Goal: Task Accomplishment & Management: Participate in discussion

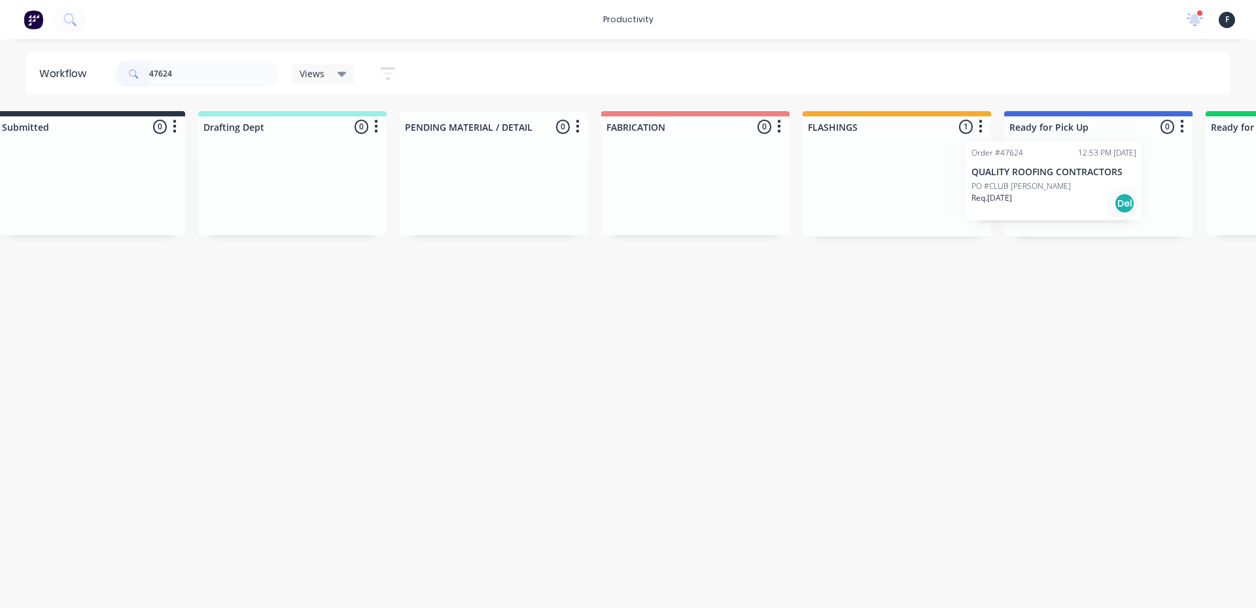
scroll to position [0, 60]
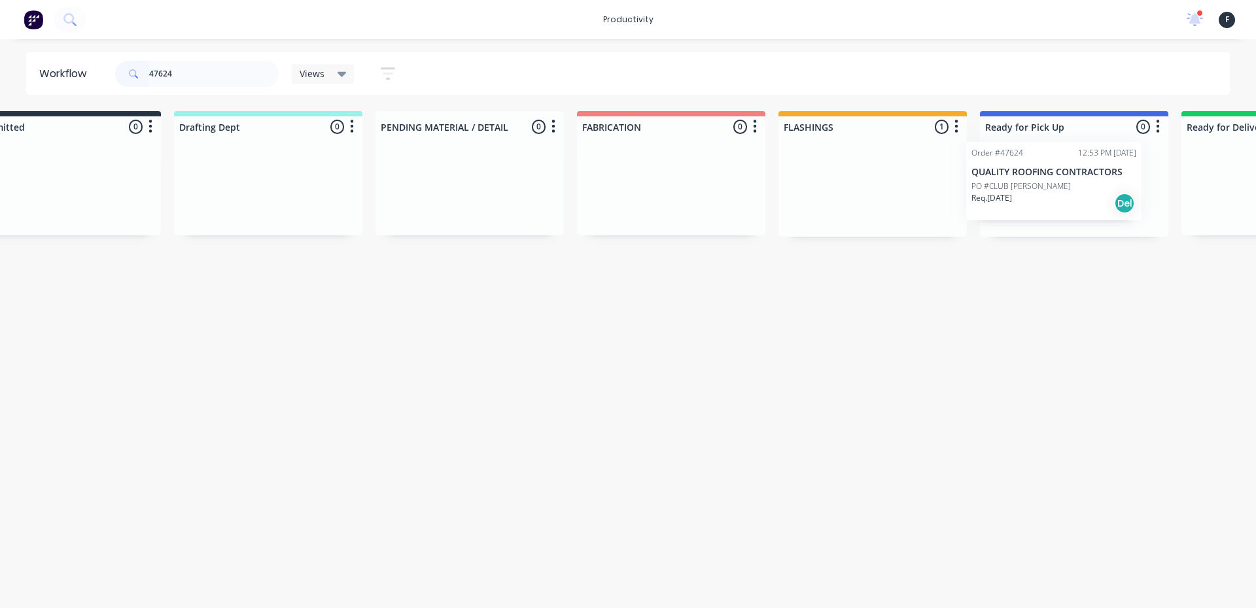
drag, startPoint x: 918, startPoint y: 203, endPoint x: 1048, endPoint y: 199, distance: 130.9
click at [1056, 198] on div "Submitted 0 Sort By Created date Required date Order number Customer name Most …" at bounding box center [1024, 174] width 2181 height 126
type input "47624"
click at [1025, 188] on p "PO #CLUB [PERSON_NAME]" at bounding box center [1036, 192] width 99 height 12
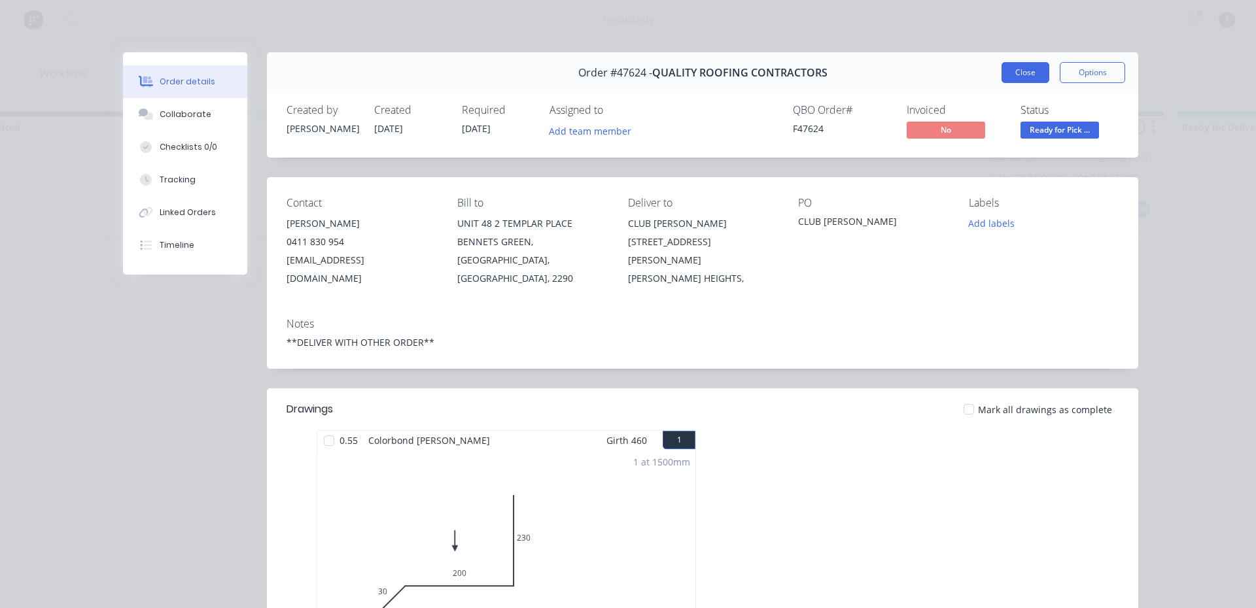
click at [1012, 79] on button "Close" at bounding box center [1025, 72] width 48 height 21
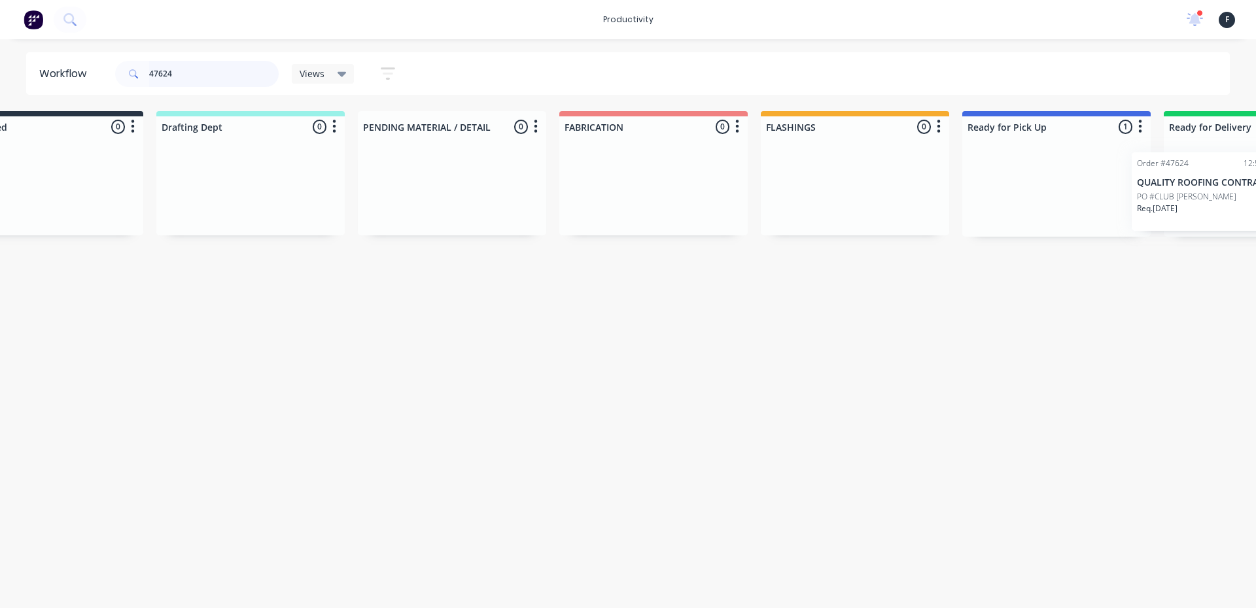
drag, startPoint x: 1049, startPoint y: 179, endPoint x: 1207, endPoint y: 185, distance: 157.7
click at [1207, 185] on div "Submitted 0 Sort By Created date Required date Order number Customer name Most …" at bounding box center [1007, 174] width 2181 height 126
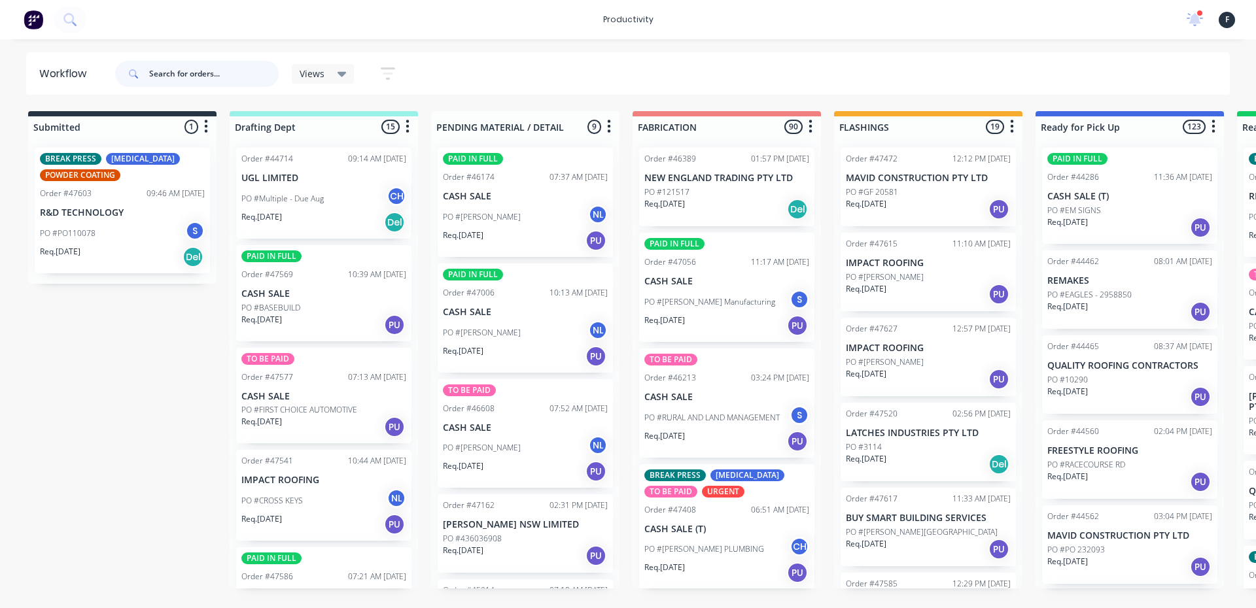
click at [200, 68] on input "text" at bounding box center [214, 74] width 130 height 26
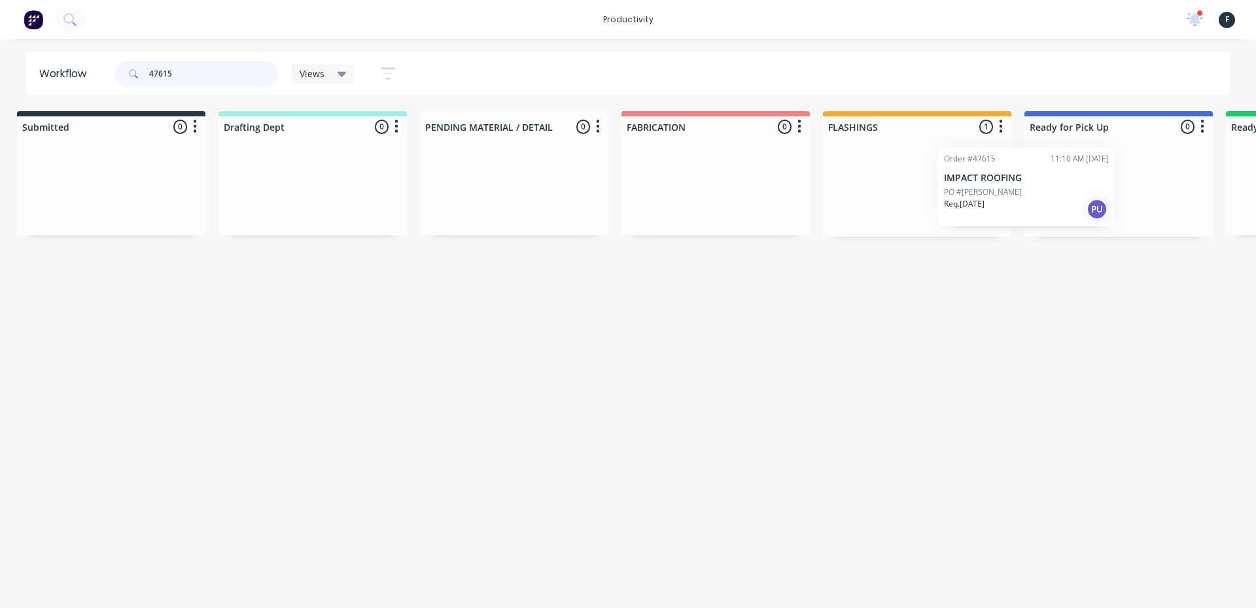
scroll to position [0, 43]
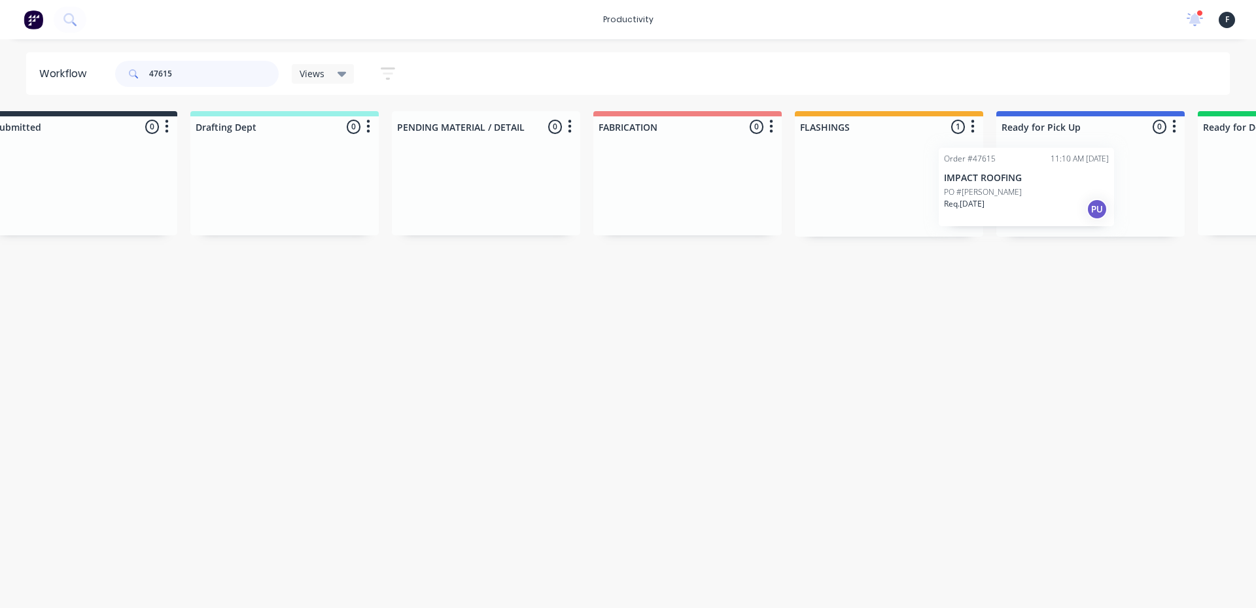
drag, startPoint x: 891, startPoint y: 170, endPoint x: 990, endPoint y: 170, distance: 98.8
click at [990, 170] on div "Submitted 0 Sort By Created date Required date Order number Customer name Most …" at bounding box center [1041, 174] width 2181 height 126
type input "47615"
click at [1014, 175] on p "IMPACT ROOFING" at bounding box center [1087, 178] width 165 height 11
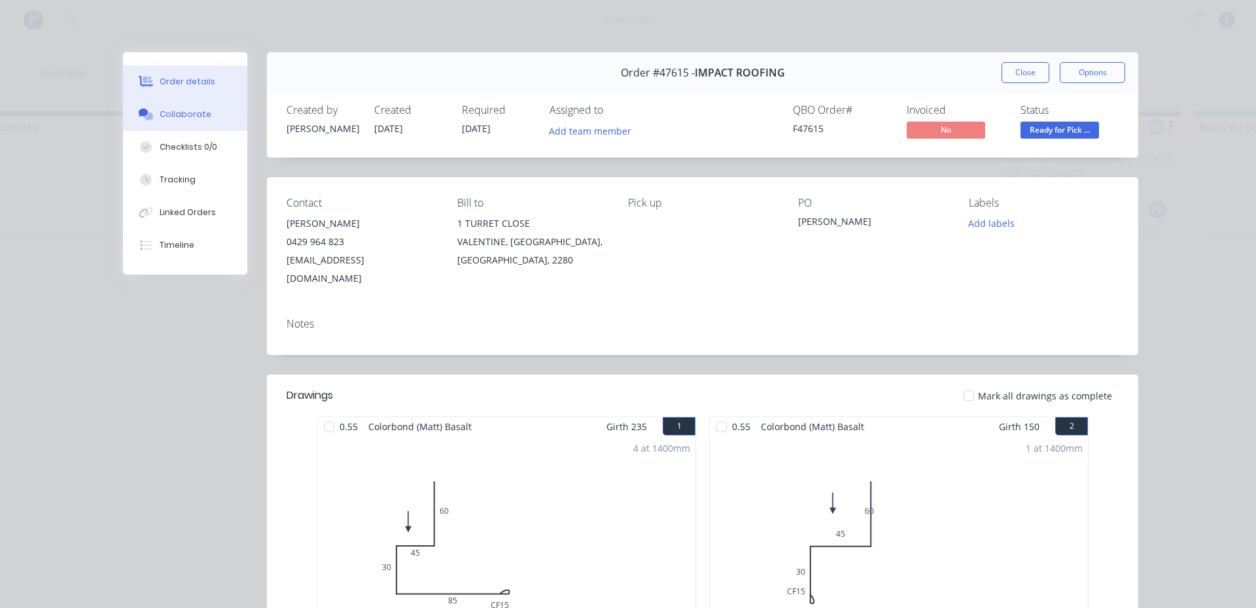
click at [213, 120] on button "Collaborate" at bounding box center [185, 114] width 124 height 33
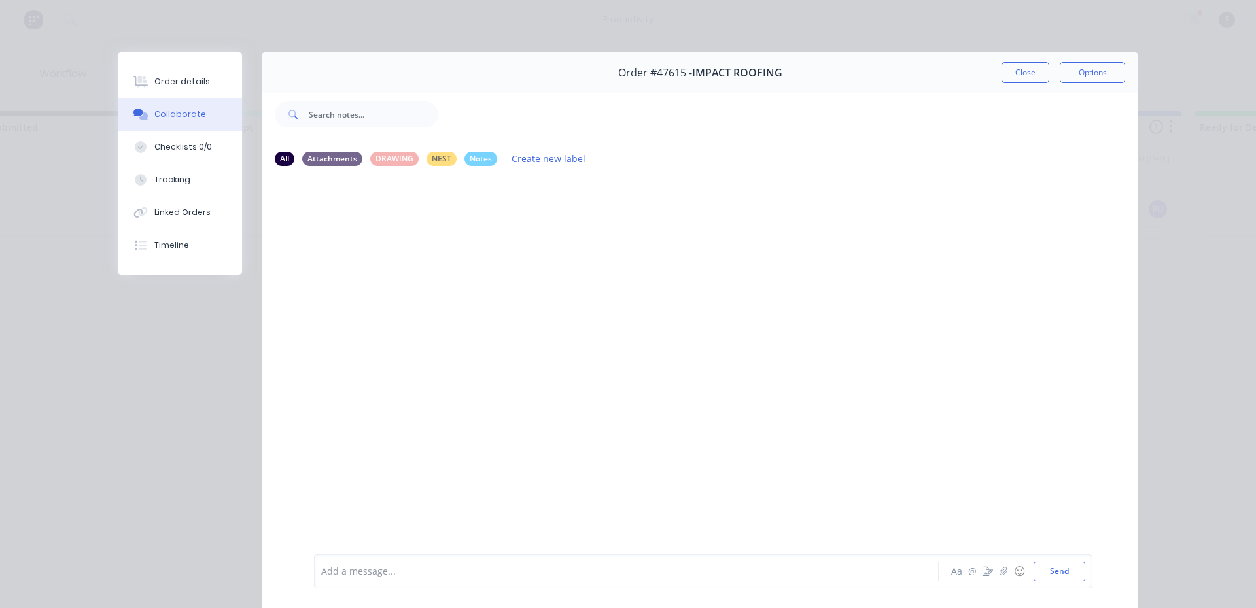
click at [415, 568] on div at bounding box center [608, 572] width 572 height 14
click at [1038, 75] on button "Close" at bounding box center [1025, 72] width 48 height 21
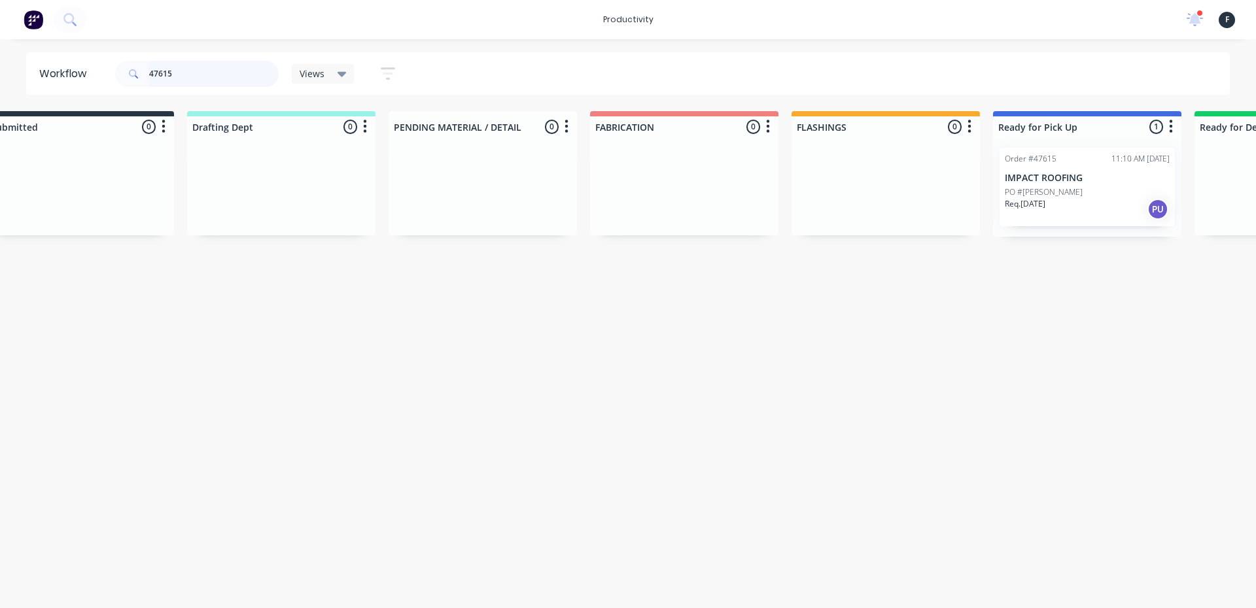
drag, startPoint x: 203, startPoint y: 81, endPoint x: 195, endPoint y: 79, distance: 8.7
click at [196, 80] on input "47615" at bounding box center [214, 74] width 130 height 26
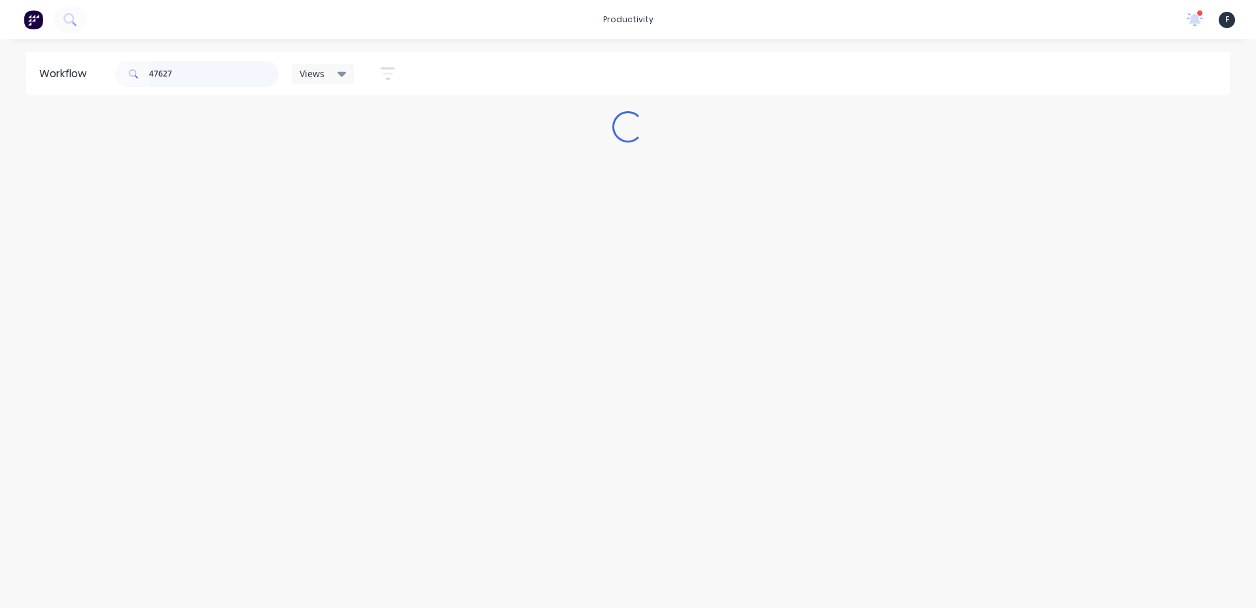
scroll to position [0, 0]
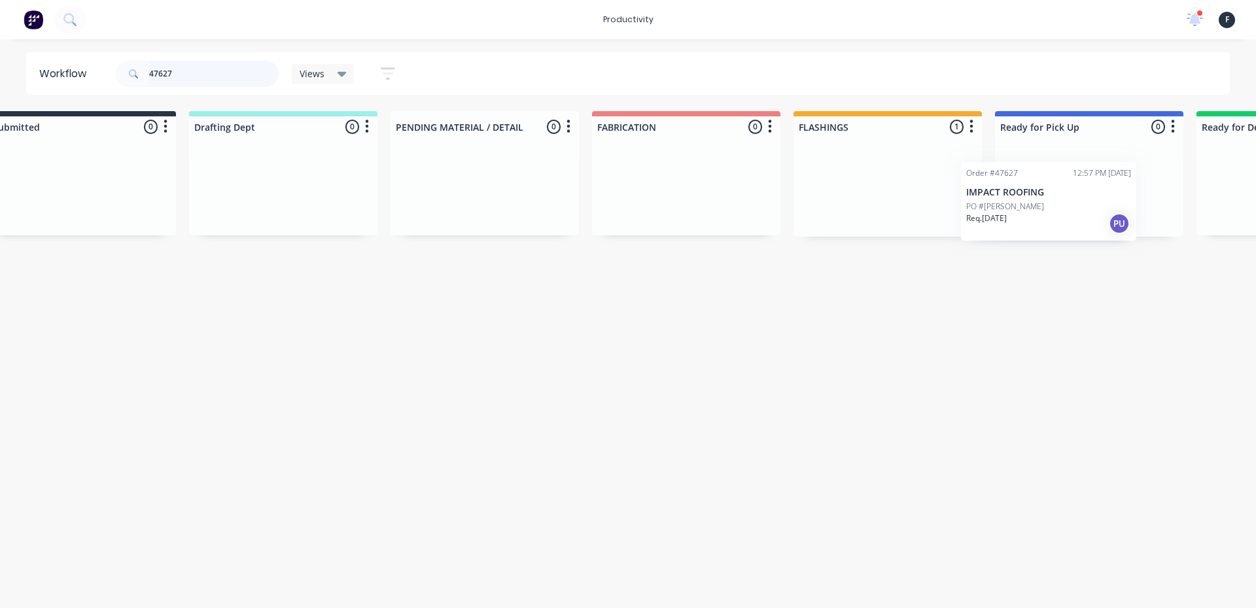
drag, startPoint x: 929, startPoint y: 197, endPoint x: 1040, endPoint y: 211, distance: 112.1
click at [1040, 211] on div "Submitted 0 Sort By Created date Required date Order number Customer name Most …" at bounding box center [1040, 174] width 2181 height 126
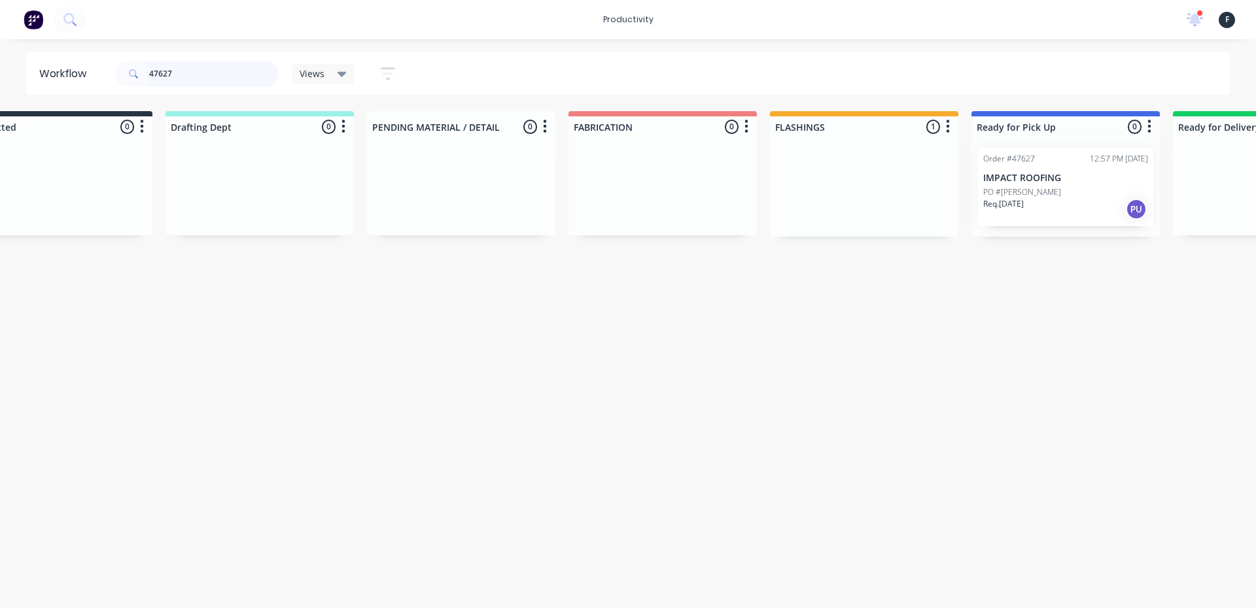
type input "47627"
click at [1041, 196] on div at bounding box center [1065, 186] width 188 height 99
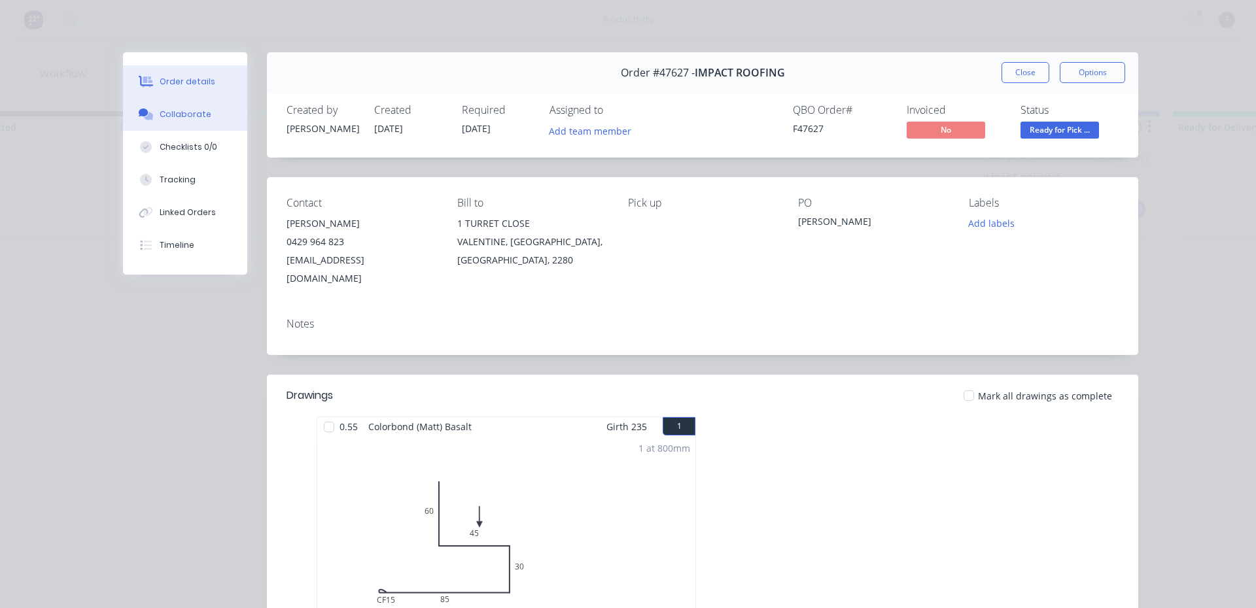
click at [175, 119] on div "Collaborate" at bounding box center [186, 115] width 52 height 12
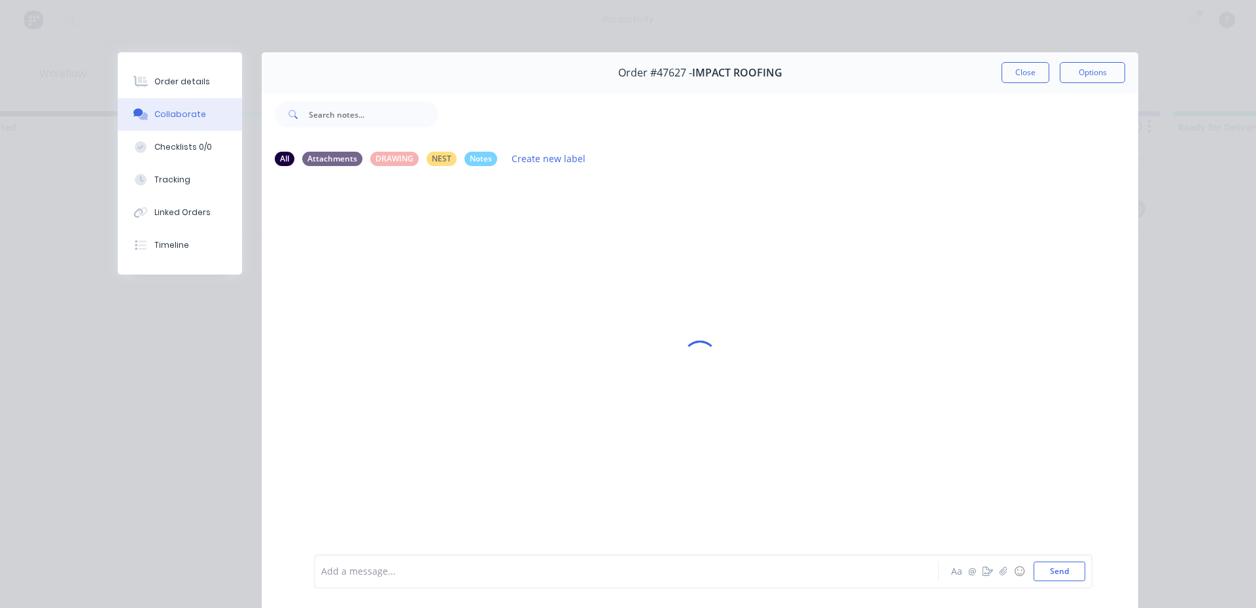
click at [1047, 71] on div "Close Options" at bounding box center [1063, 72] width 124 height 21
click at [1030, 72] on button "Close" at bounding box center [1025, 72] width 48 height 21
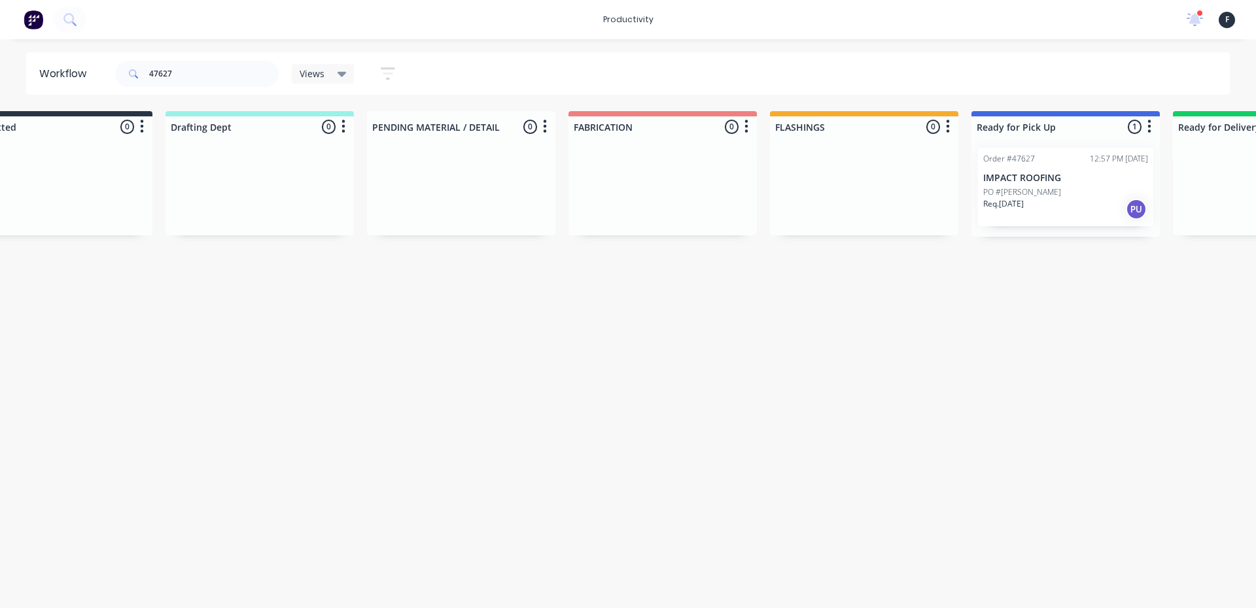
click at [1084, 209] on div "Req. 08/09/25 PU" at bounding box center [1065, 209] width 165 height 22
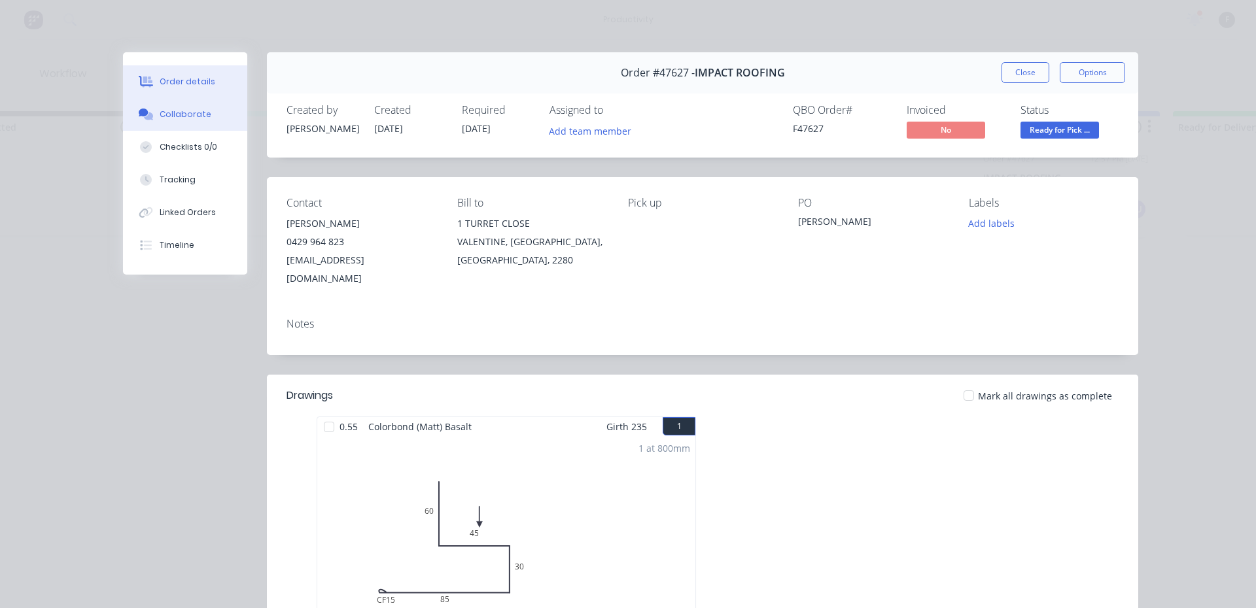
click at [222, 109] on button "Collaborate" at bounding box center [185, 114] width 124 height 33
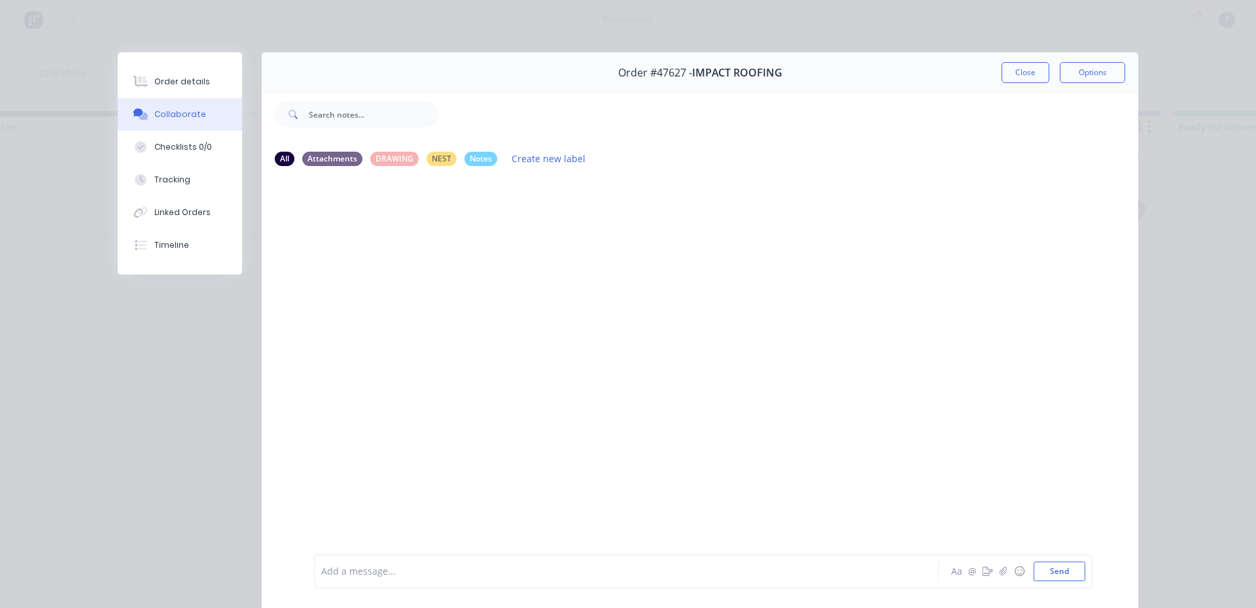
drag, startPoint x: 382, startPoint y: 568, endPoint x: 389, endPoint y: 562, distance: 9.7
click at [385, 566] on div at bounding box center [608, 572] width 572 height 14
